Goal: Transaction & Acquisition: Download file/media

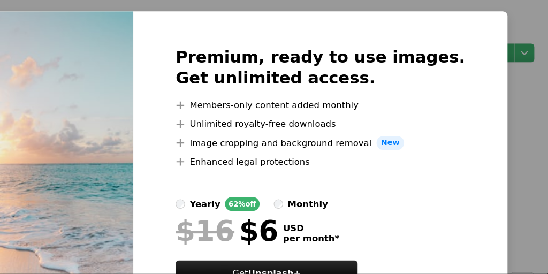
click at [151, 126] on img at bounding box center [103, 188] width 132 height 308
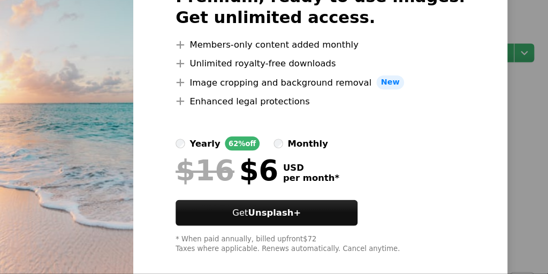
click at [529, 115] on div "An X shape Premium, ready to use images. Get unlimited access. A plus sign Memb…" at bounding box center [274, 137] width 548 height 274
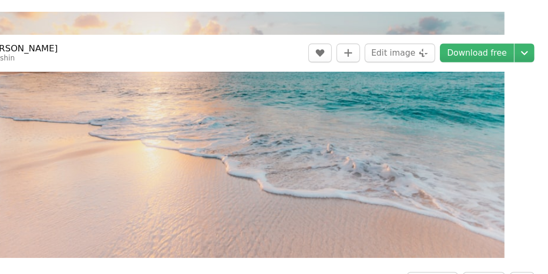
scroll to position [148, 0]
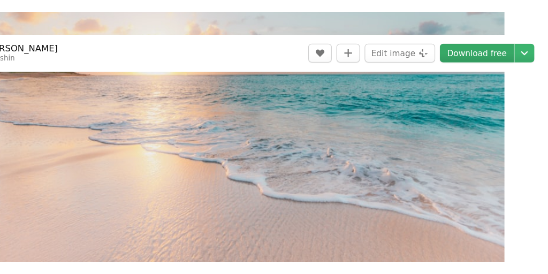
click at [501, 73] on link "Download free" at bounding box center [482, 72] width 67 height 17
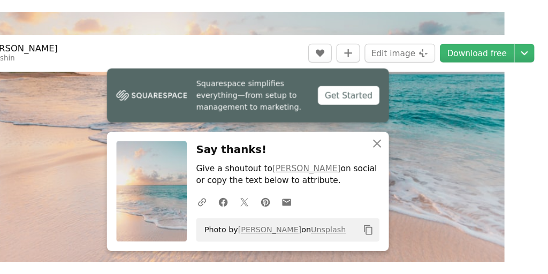
click at [168, 193] on img at bounding box center [186, 199] width 64 height 92
click at [392, 150] on icon "An X shape" at bounding box center [391, 154] width 13 height 13
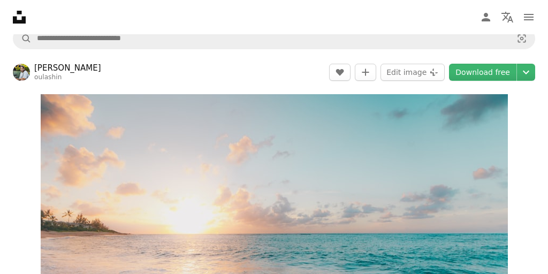
scroll to position [4, 0]
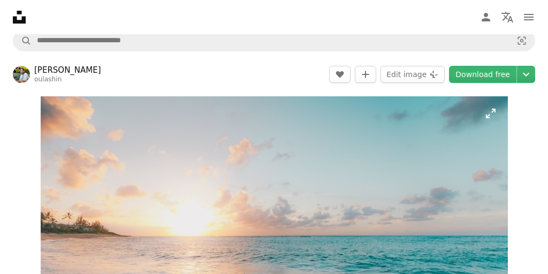
click at [460, 198] on img "Zoom in on this image" at bounding box center [274, 251] width 467 height 310
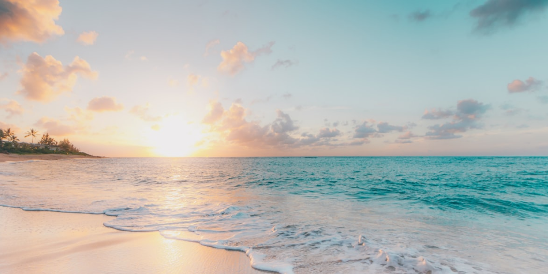
scroll to position [0, 0]
